Goal: Ask a question: Seek information or help from site administrators or community

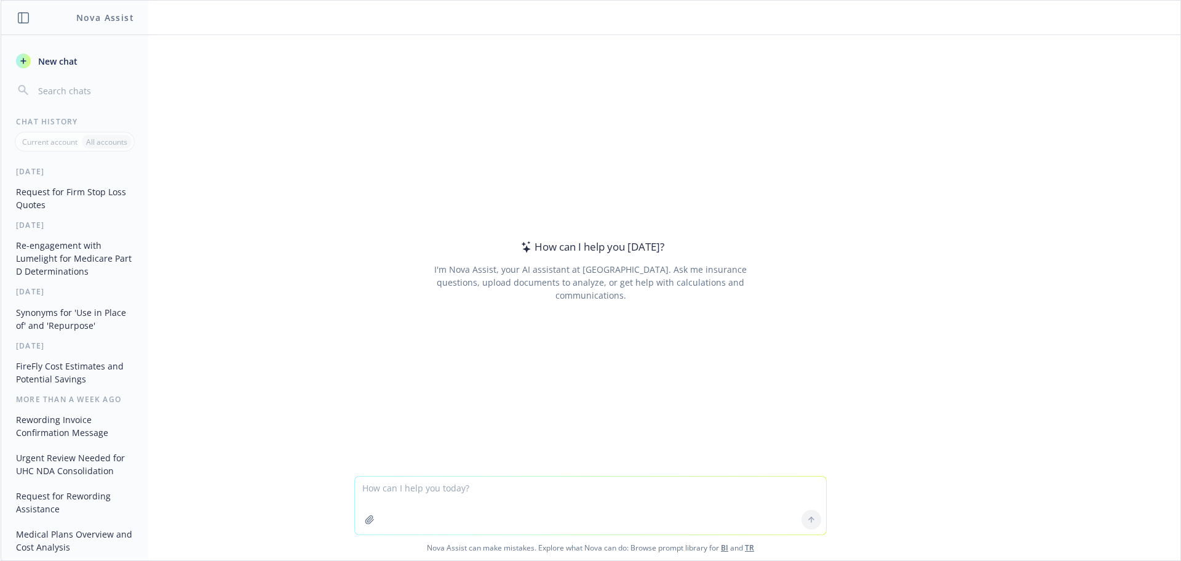
click at [385, 490] on textarea at bounding box center [590, 505] width 471 height 58
type textarea "Who generates medicare Part d creditable coverage determinations?"
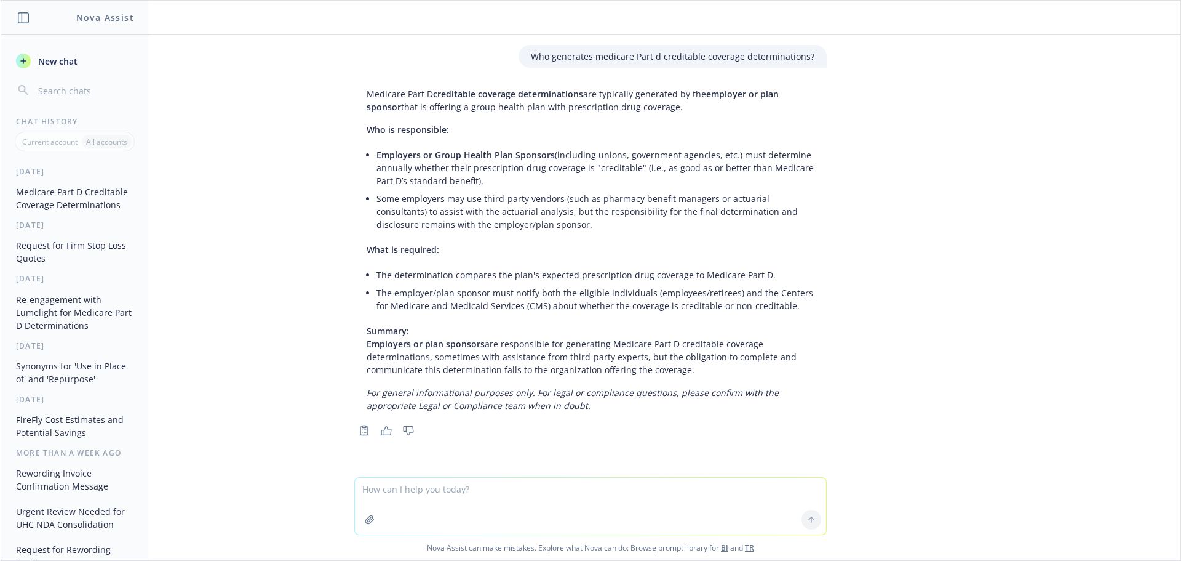
click at [400, 498] on textarea at bounding box center [590, 505] width 471 height 57
type textarea "do level funded"
